Goal: Information Seeking & Learning: Find specific page/section

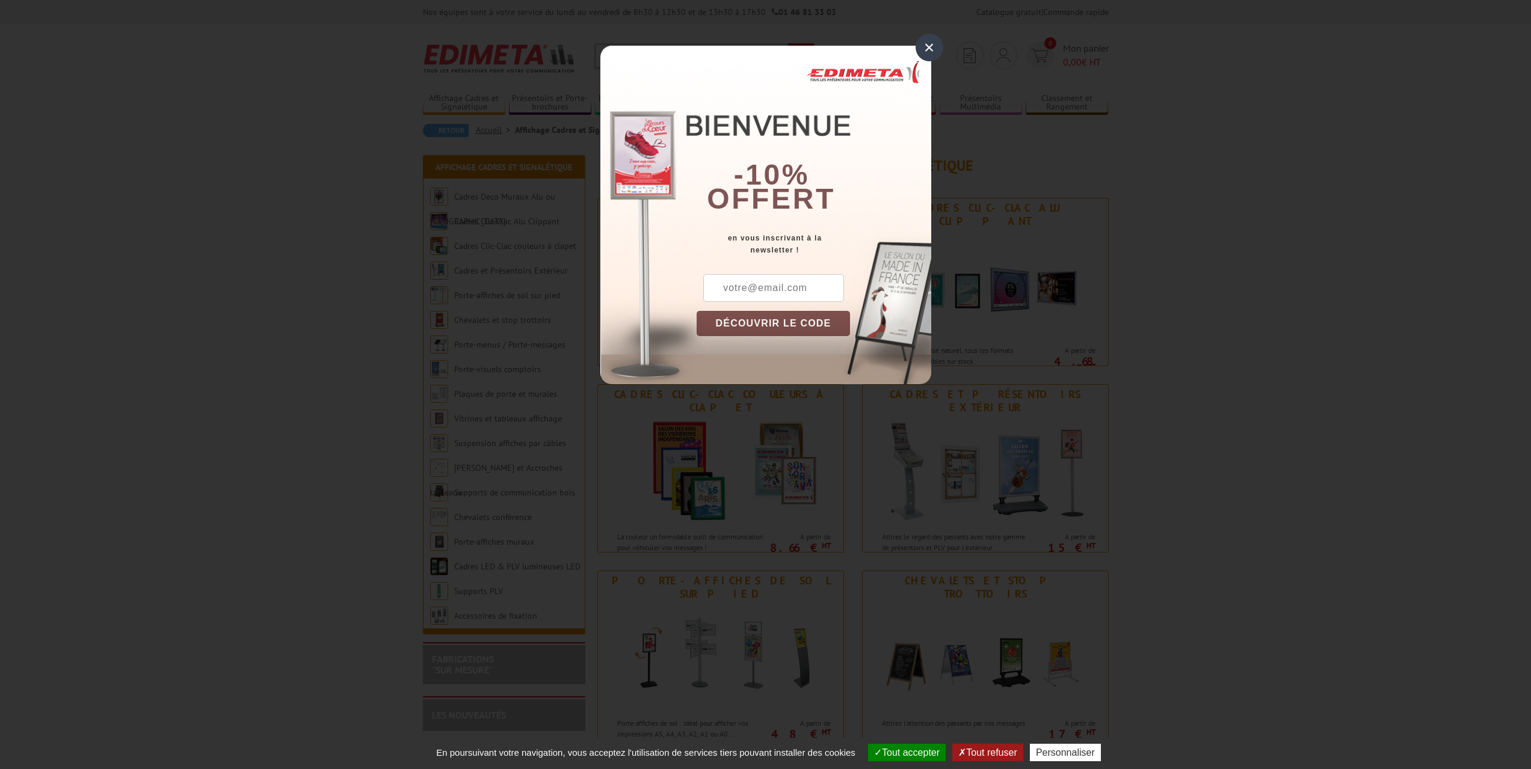
click at [925, 46] on div "×" at bounding box center [930, 48] width 28 height 28
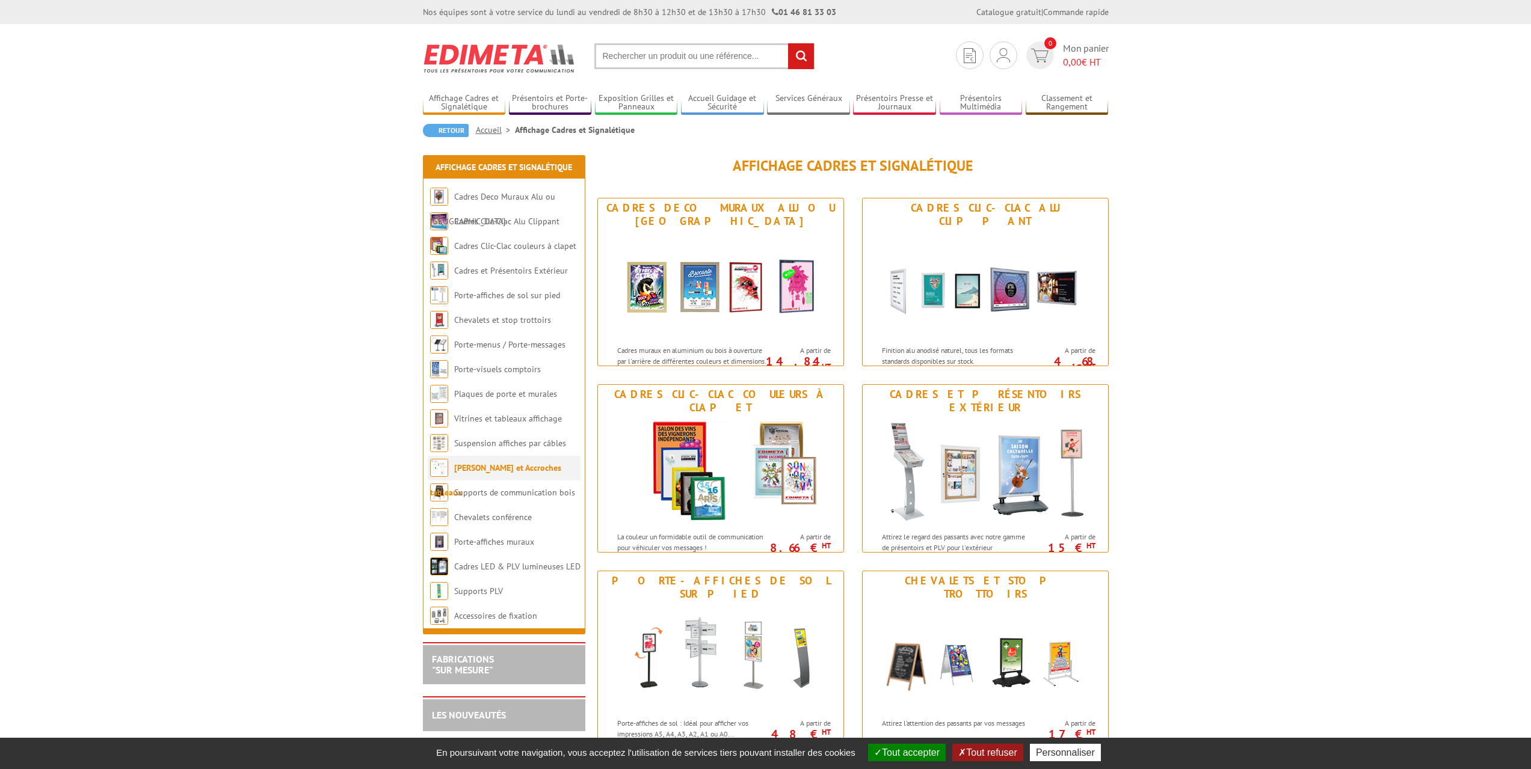
click at [525, 470] on link "[PERSON_NAME] et Accroches tableaux" at bounding box center [495, 480] width 131 height 35
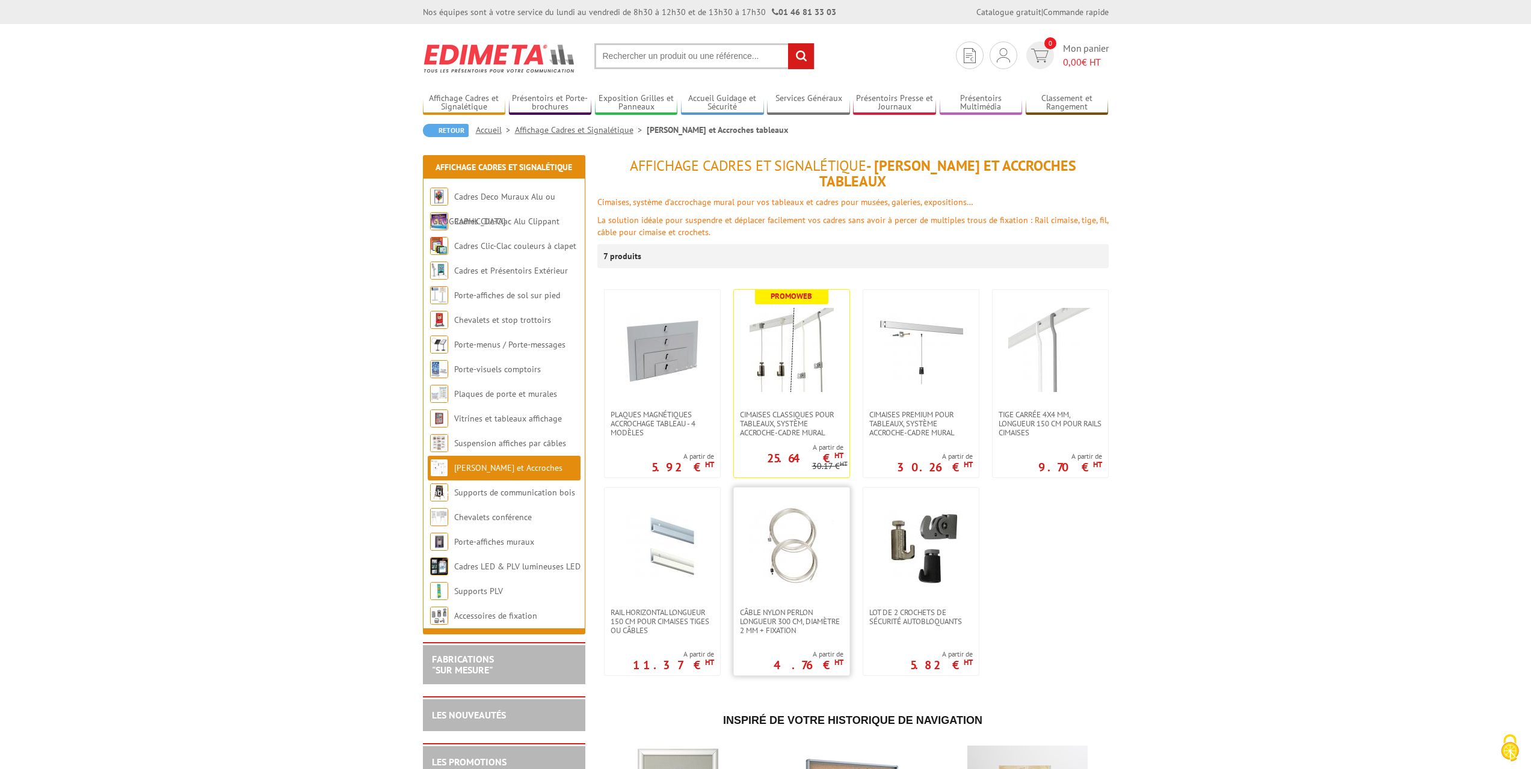
scroll to position [180, 0]
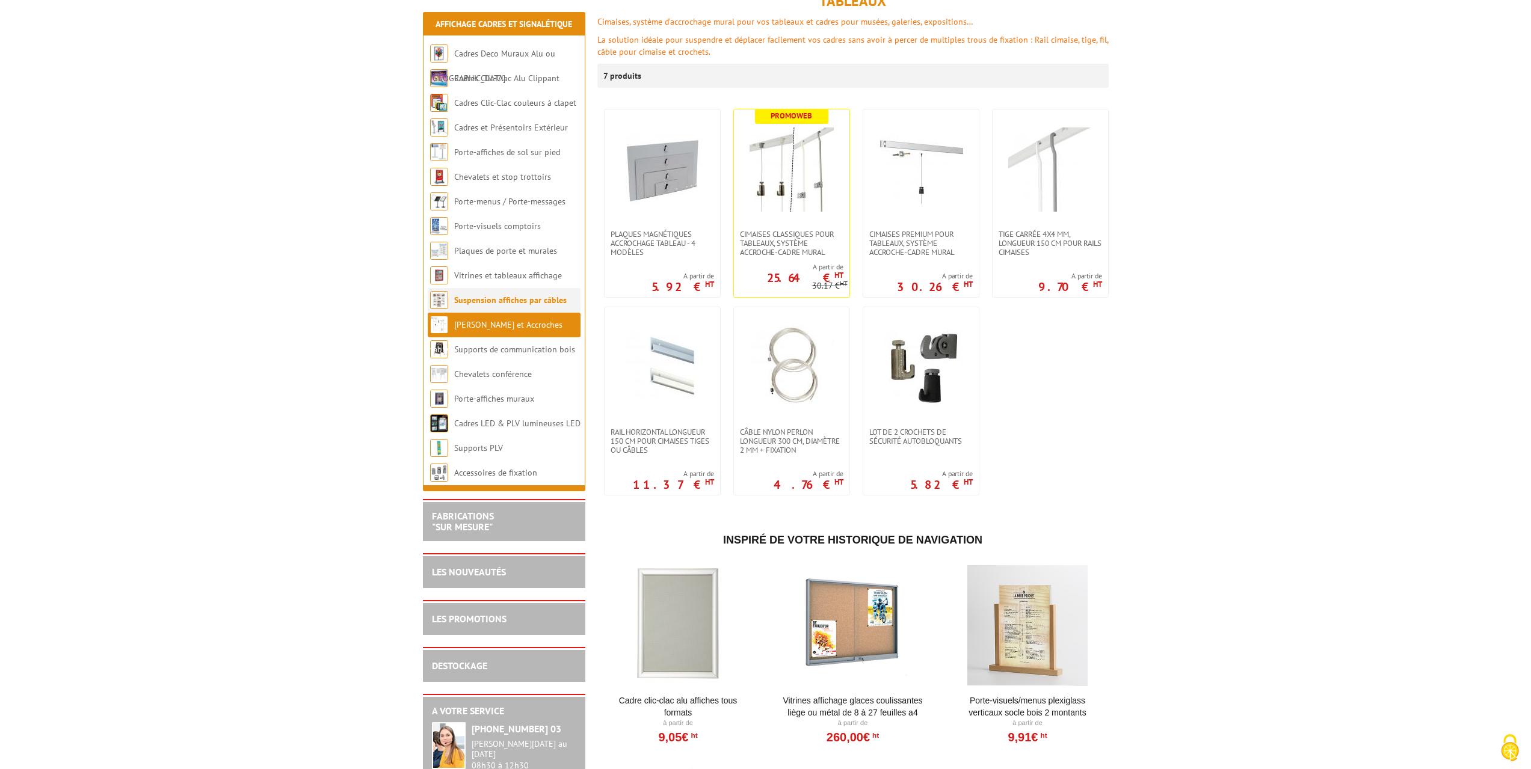
click at [507, 300] on link "Suspension affiches par câbles" at bounding box center [510, 300] width 113 height 11
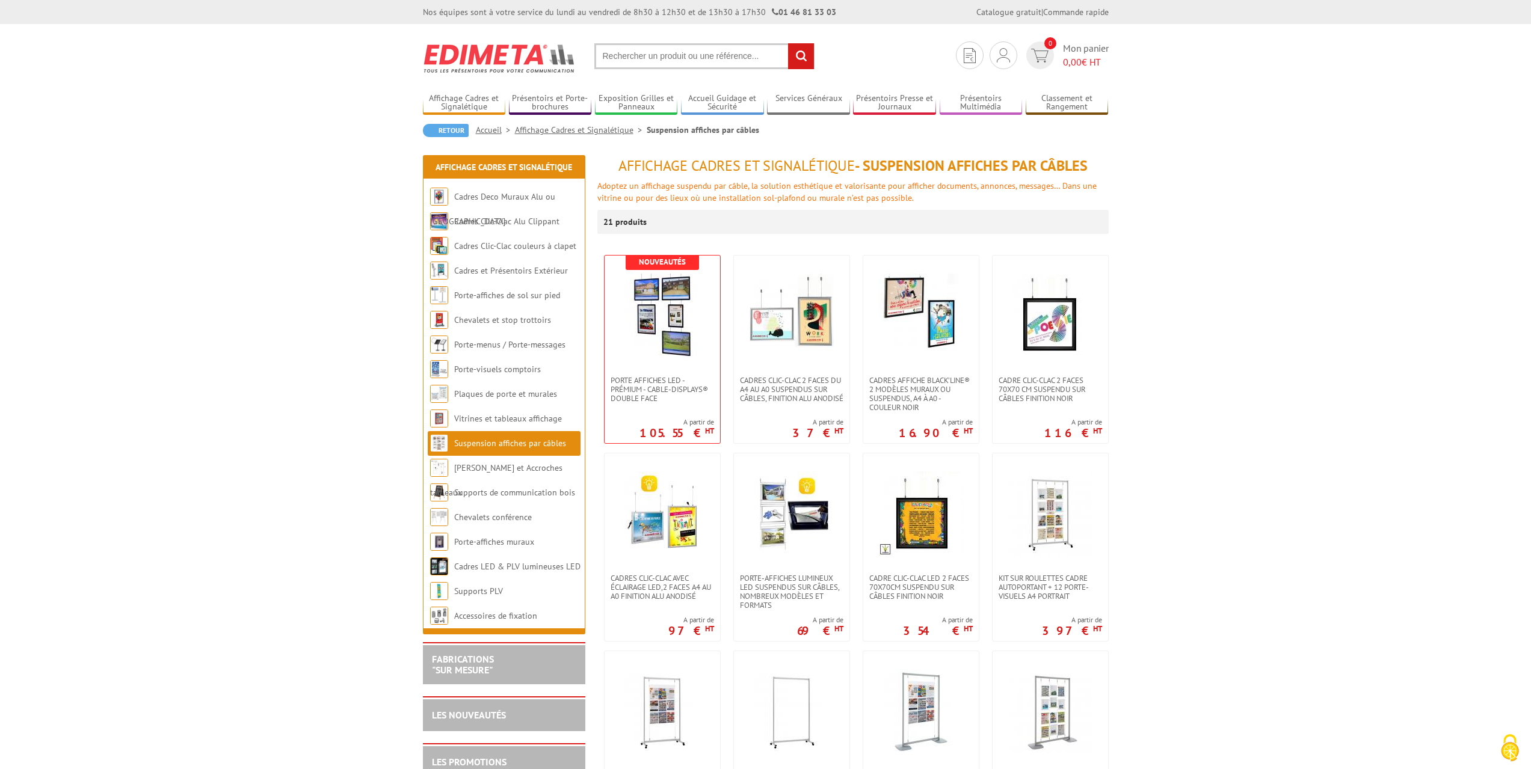
click at [667, 52] on input "text" at bounding box center [704, 56] width 220 height 26
click at [671, 55] on input "text" at bounding box center [704, 56] width 220 height 26
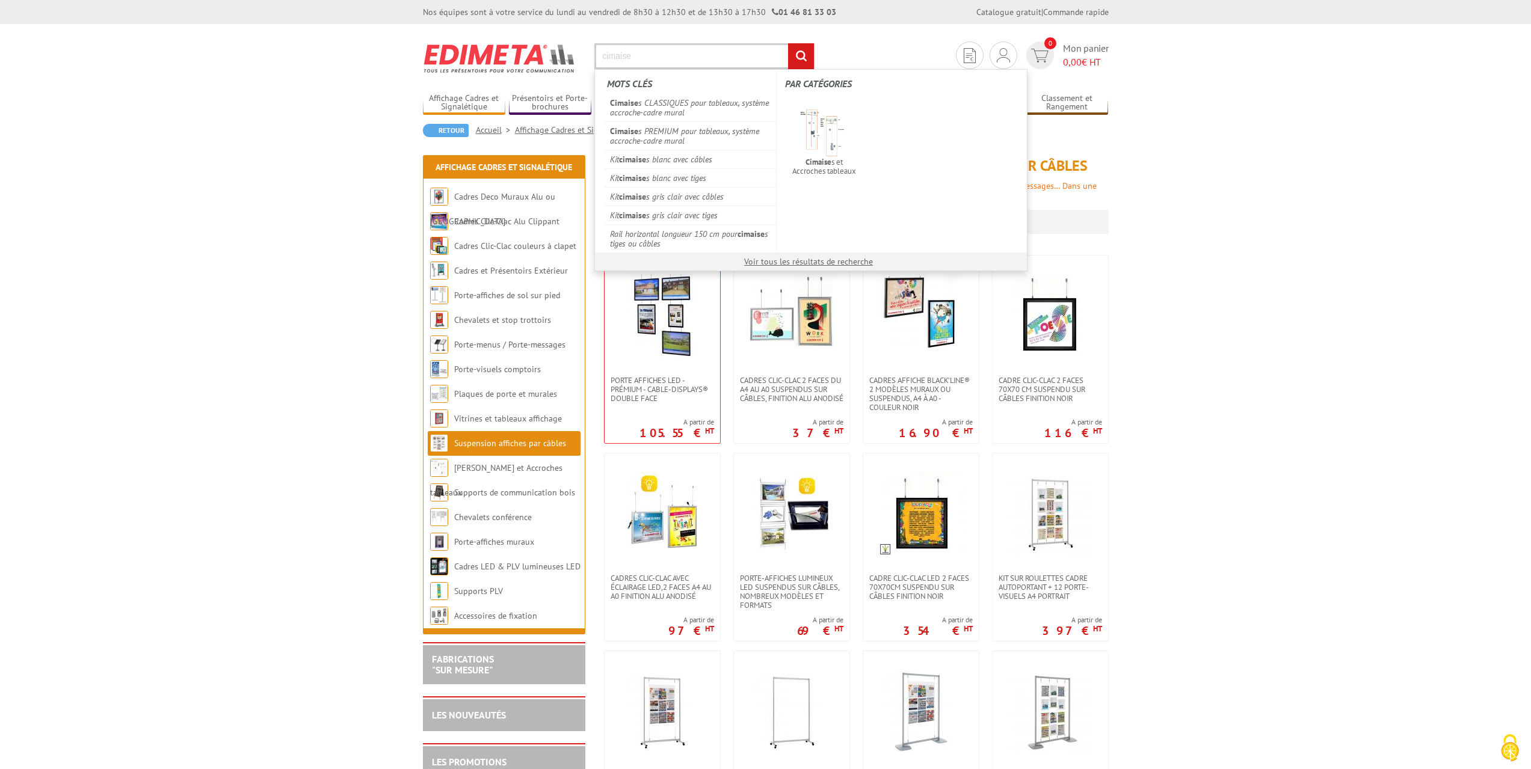
type input "cimaise"
click at [788, 43] on input "rechercher" at bounding box center [801, 56] width 26 height 26
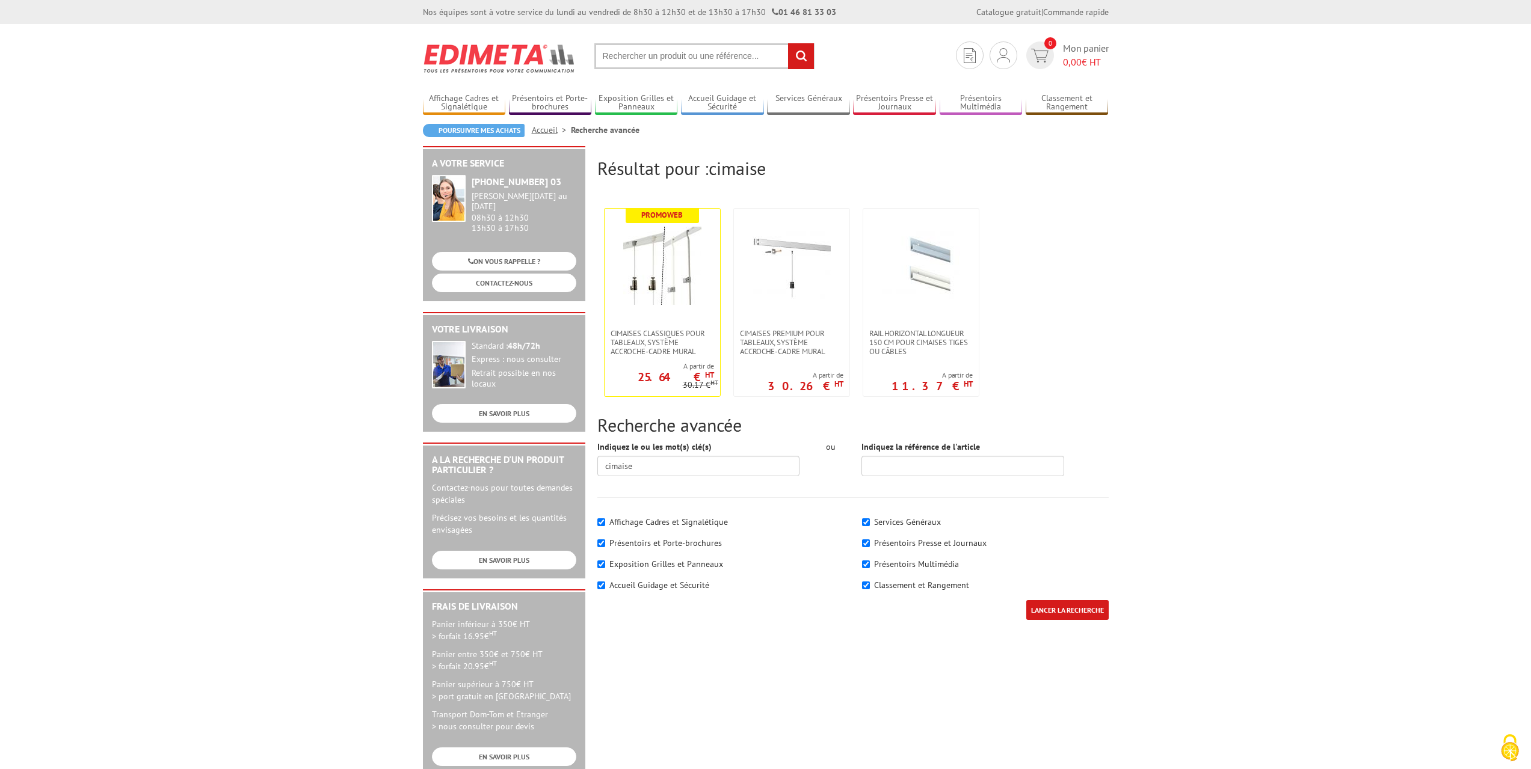
click at [633, 62] on input "text" at bounding box center [704, 56] width 220 height 26
click at [620, 469] on input "cimaise" at bounding box center [698, 466] width 203 height 20
type input "cadre 1 face cimaise"
click at [1026, 600] on input "LANCER LA RECHERCHE" at bounding box center [1067, 610] width 82 height 20
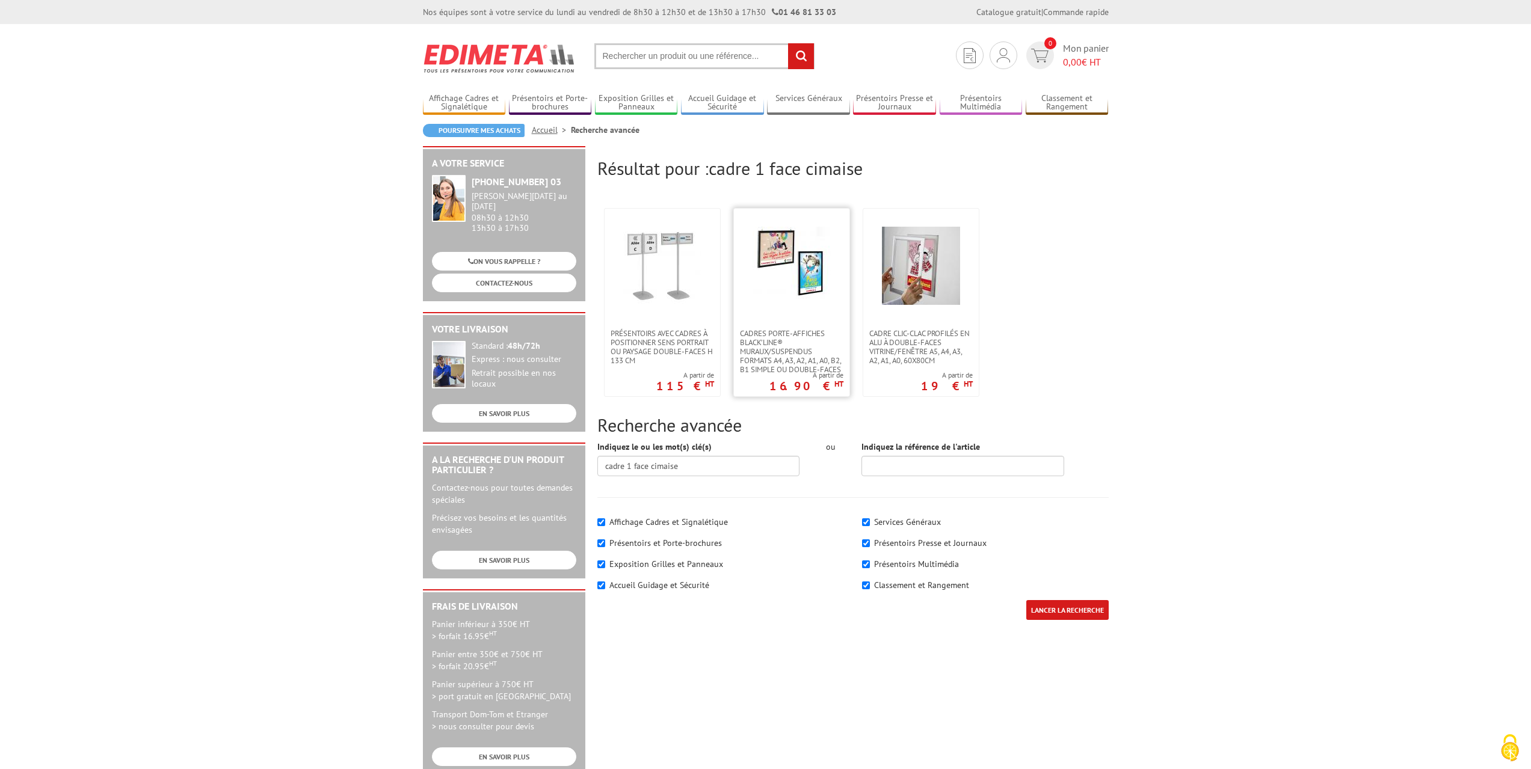
click at [820, 304] on img at bounding box center [792, 266] width 78 height 78
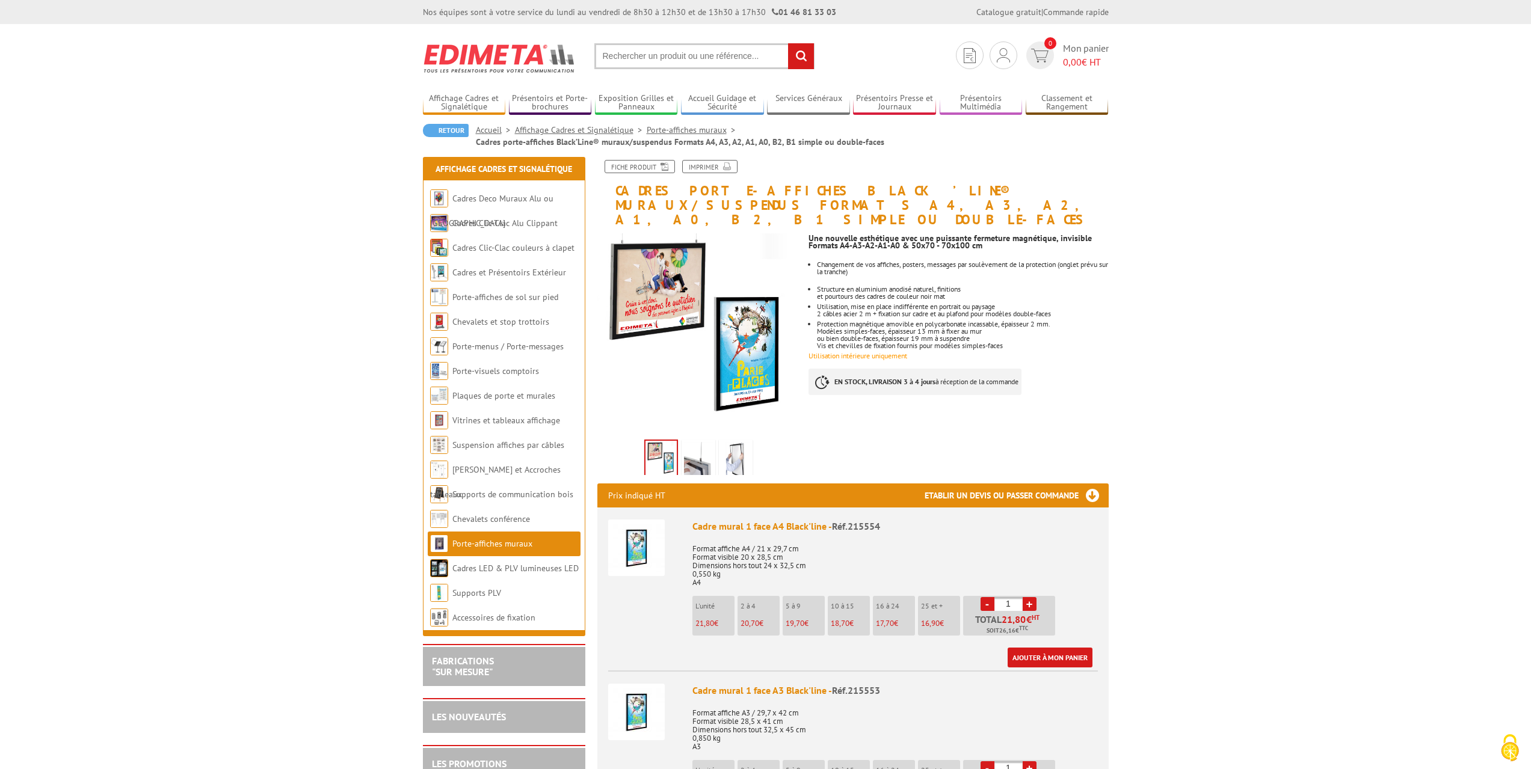
click at [703, 446] on img at bounding box center [698, 460] width 29 height 37
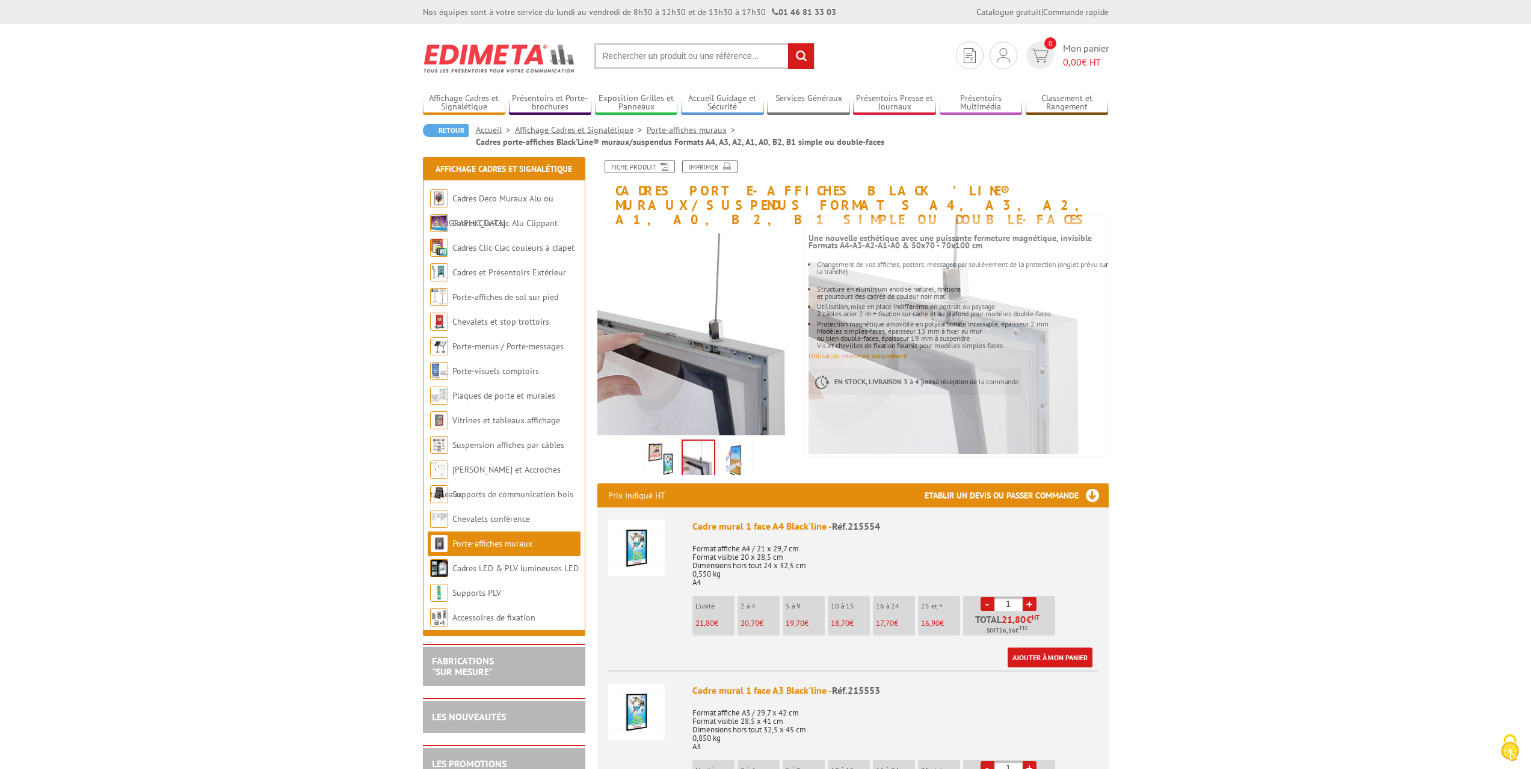
click at [739, 449] on img at bounding box center [735, 460] width 29 height 37
